Goal: Communication & Community: Participate in discussion

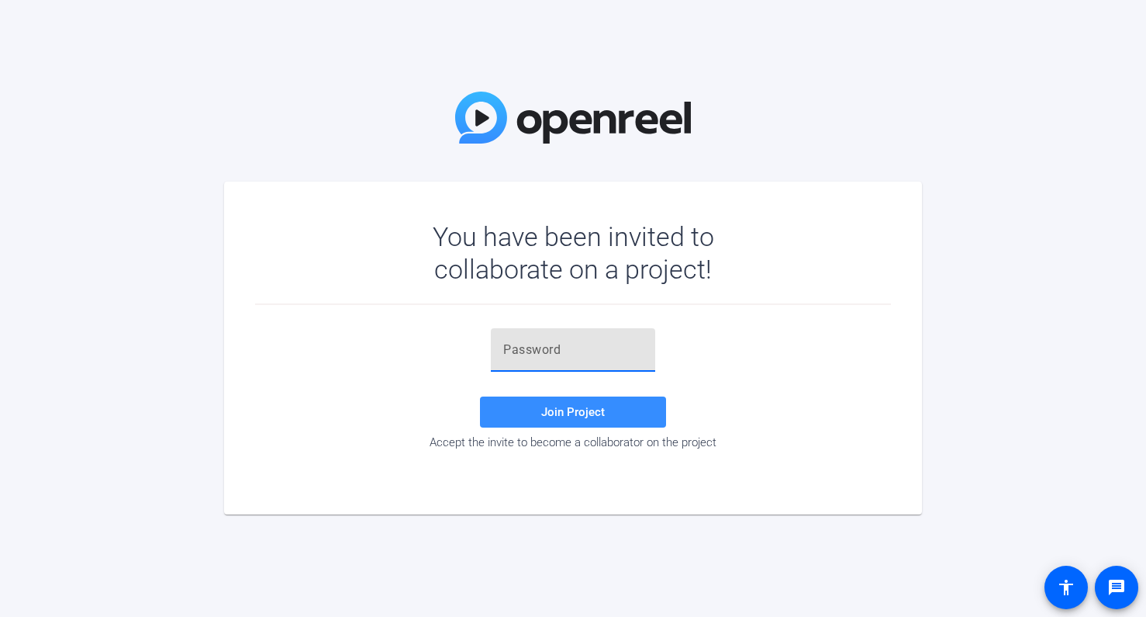
click at [557, 352] on input "text" at bounding box center [573, 350] width 140 height 19
paste input ")yS}.B"
type input ")yS}.B"
click at [519, 420] on span at bounding box center [573, 411] width 186 height 37
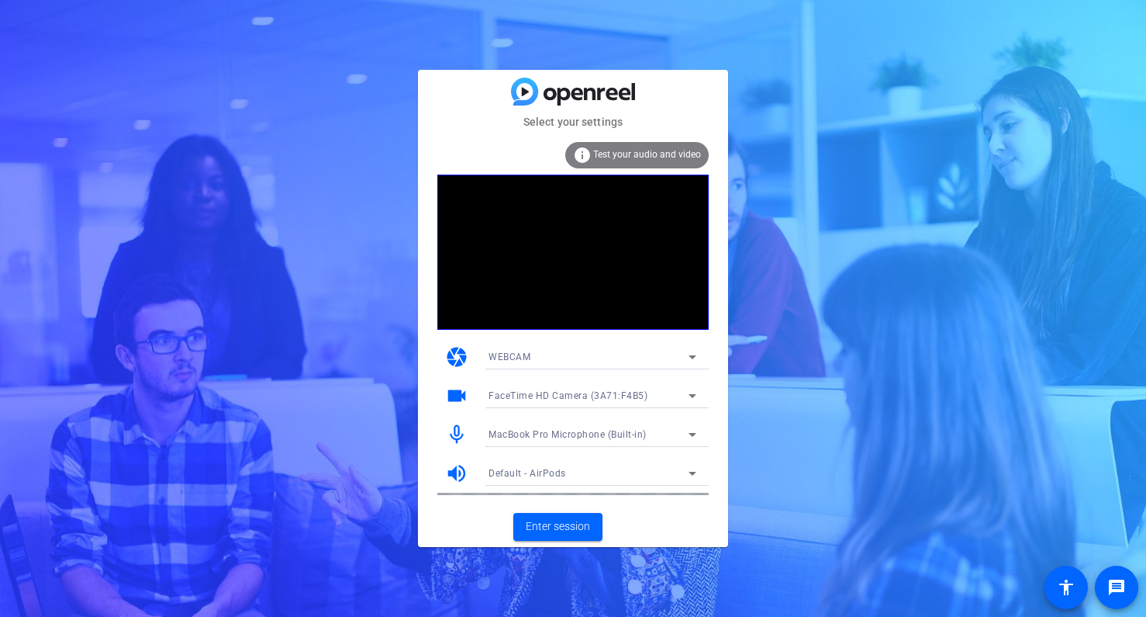
click at [577, 354] on div "WEBCAM" at bounding box center [589, 356] width 200 height 19
click at [577, 354] on div at bounding box center [573, 308] width 1146 height 617
click at [561, 524] on span "Enter session" at bounding box center [558, 526] width 64 height 16
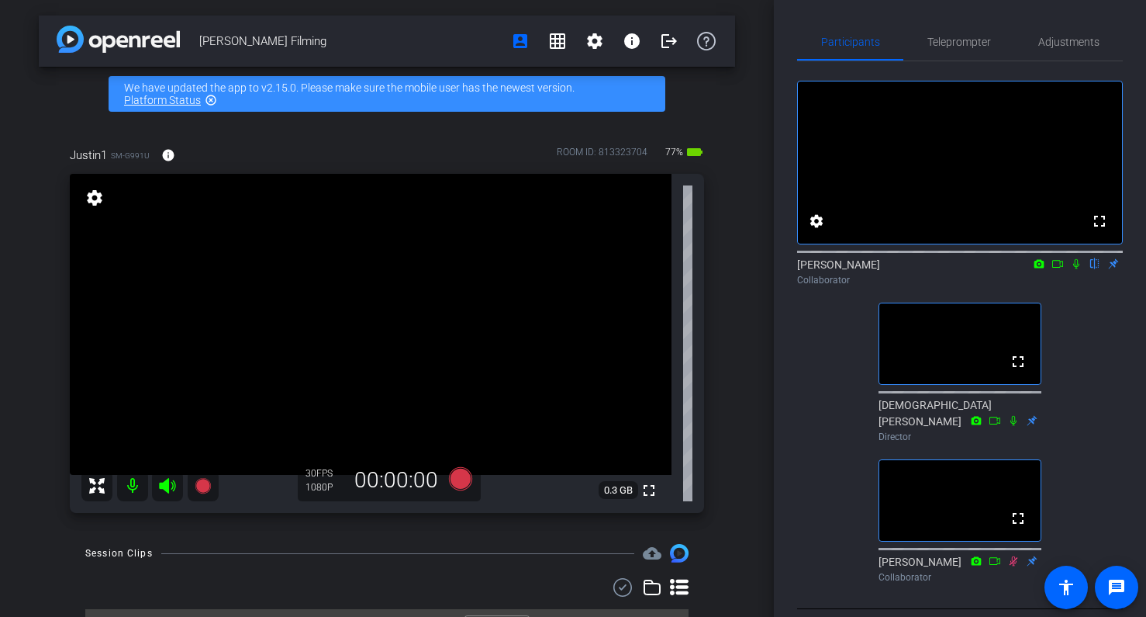
click at [1077, 269] on icon at bounding box center [1076, 263] width 12 height 11
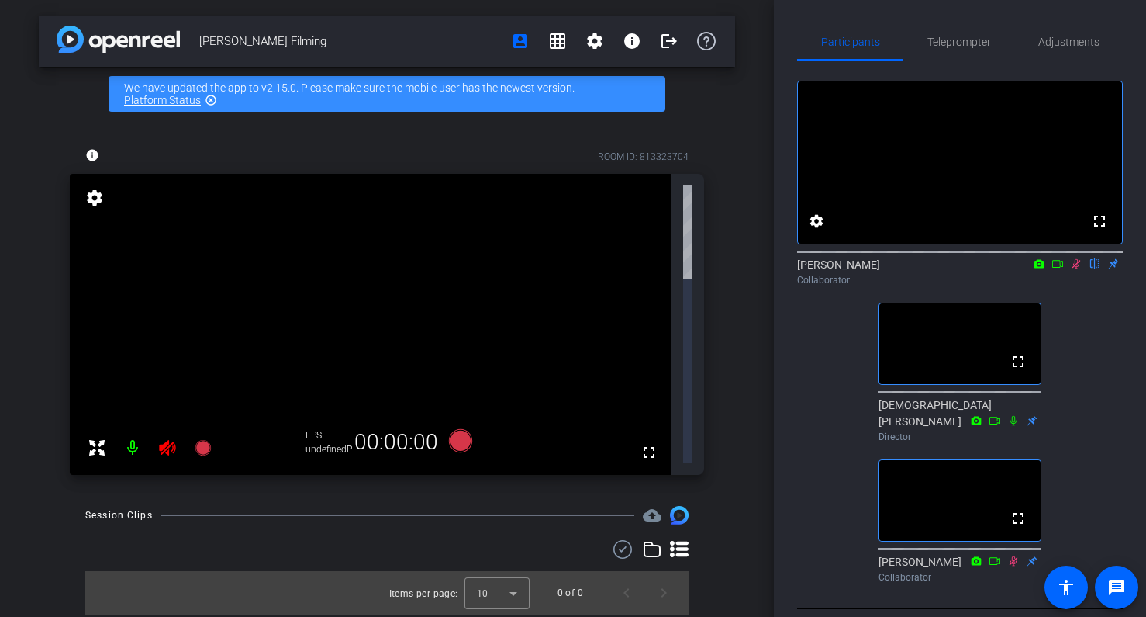
click at [1057, 269] on icon at bounding box center [1058, 263] width 12 height 11
click at [1091, 269] on icon at bounding box center [1095, 263] width 12 height 11
click at [1096, 269] on icon at bounding box center [1095, 264] width 6 height 10
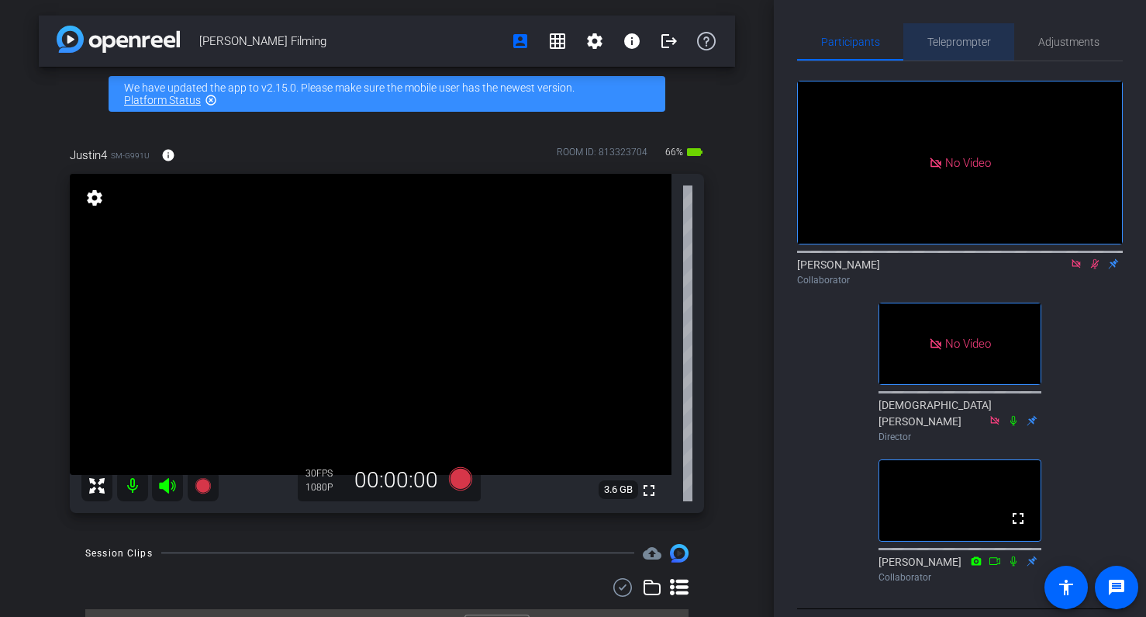
click at [980, 38] on span "Teleprompter" at bounding box center [960, 41] width 64 height 11
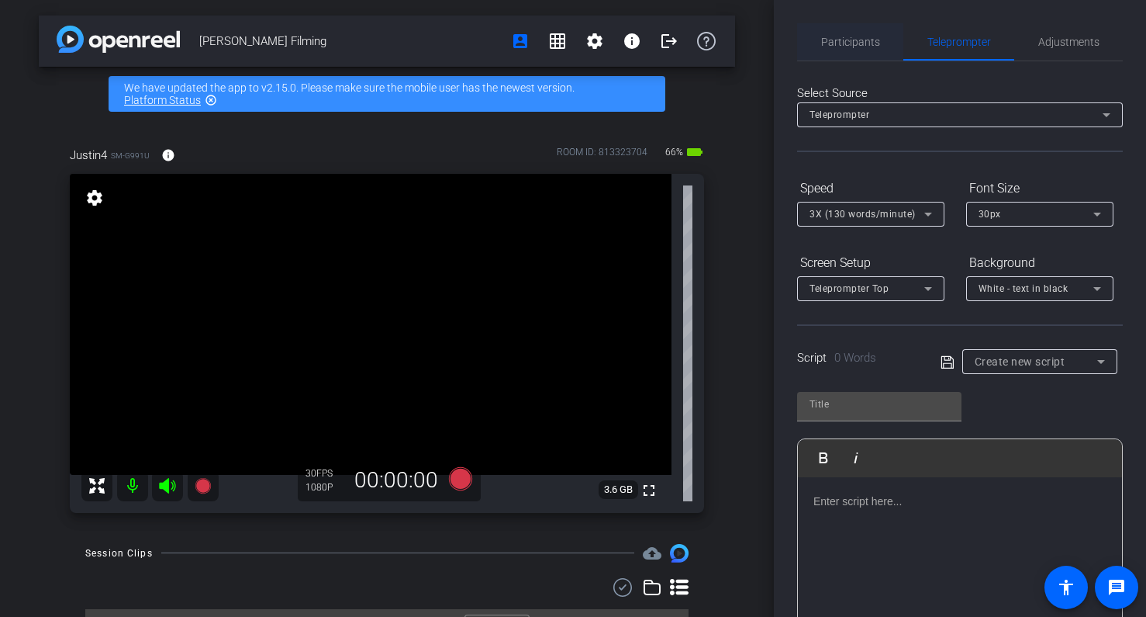
click at [868, 33] on span "Participants" at bounding box center [850, 41] width 59 height 37
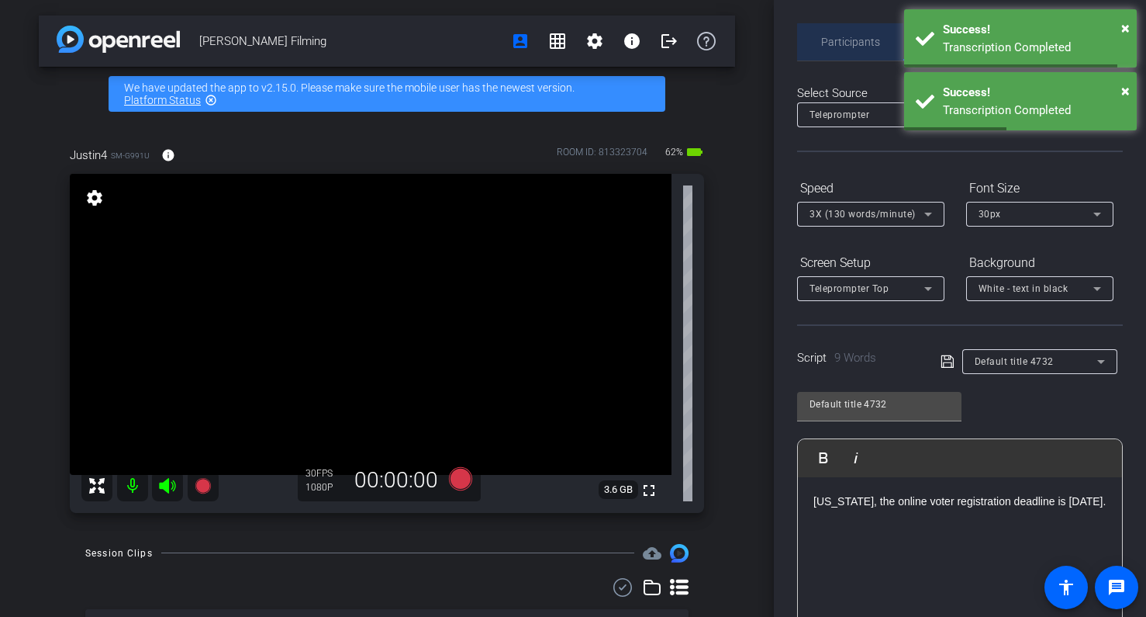
click at [858, 53] on span "Participants" at bounding box center [850, 41] width 59 height 37
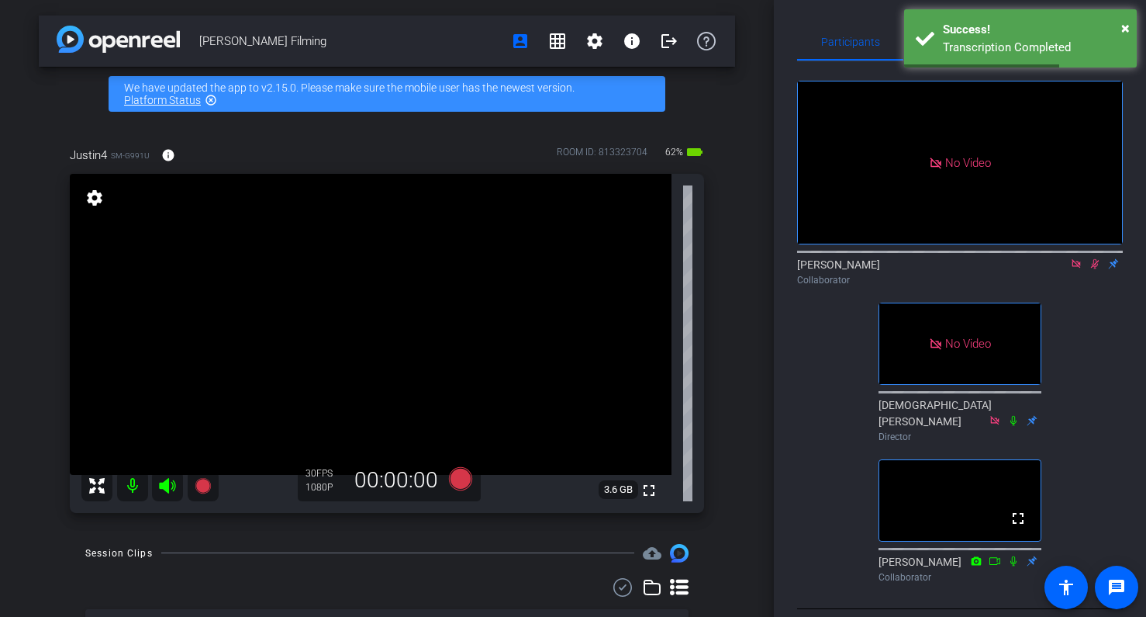
click at [1092, 259] on icon at bounding box center [1095, 264] width 9 height 10
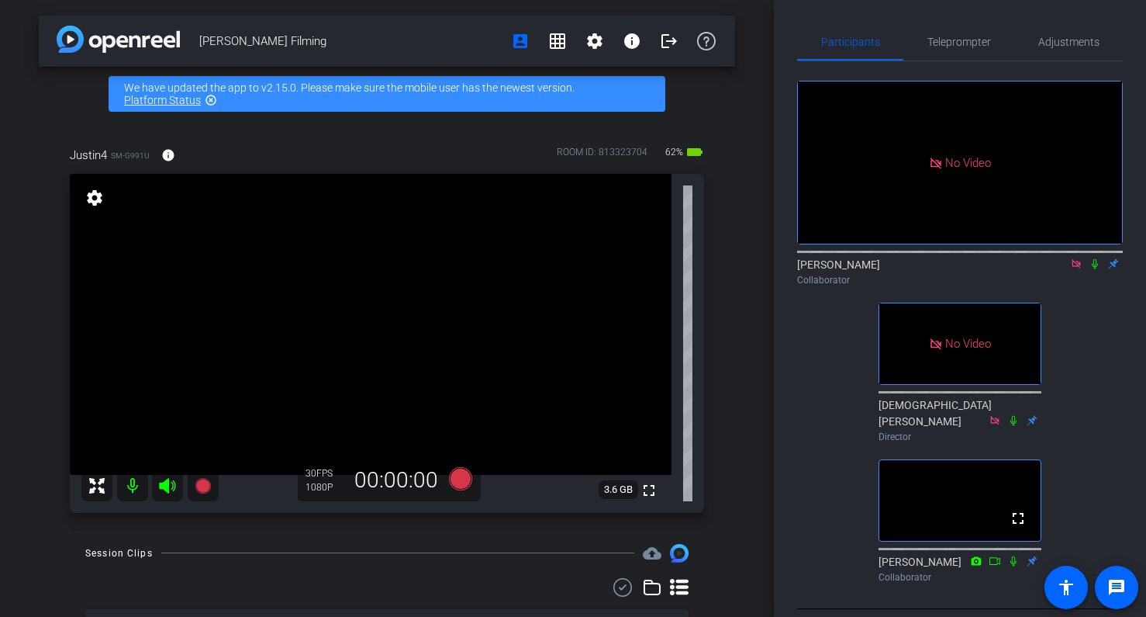
click at [1093, 258] on icon at bounding box center [1095, 263] width 12 height 11
click at [505, 282] on video at bounding box center [371, 324] width 602 height 301
